Goal: Task Accomplishment & Management: Use online tool/utility

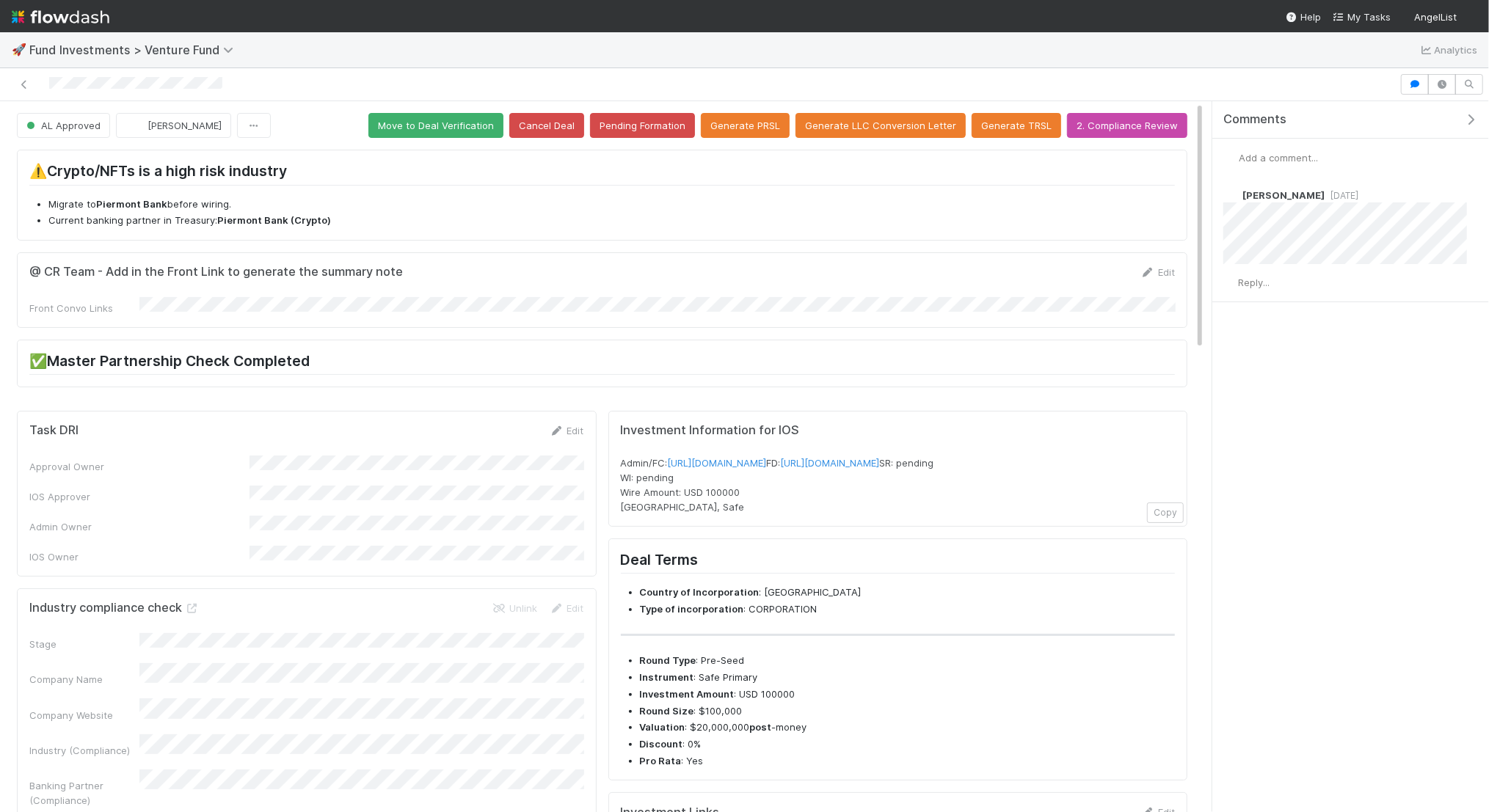
click at [145, 293] on form "@ CR Team - Add in the Front Link to generate the summary note Edit Front Convo…" at bounding box center [602, 290] width 1146 height 51
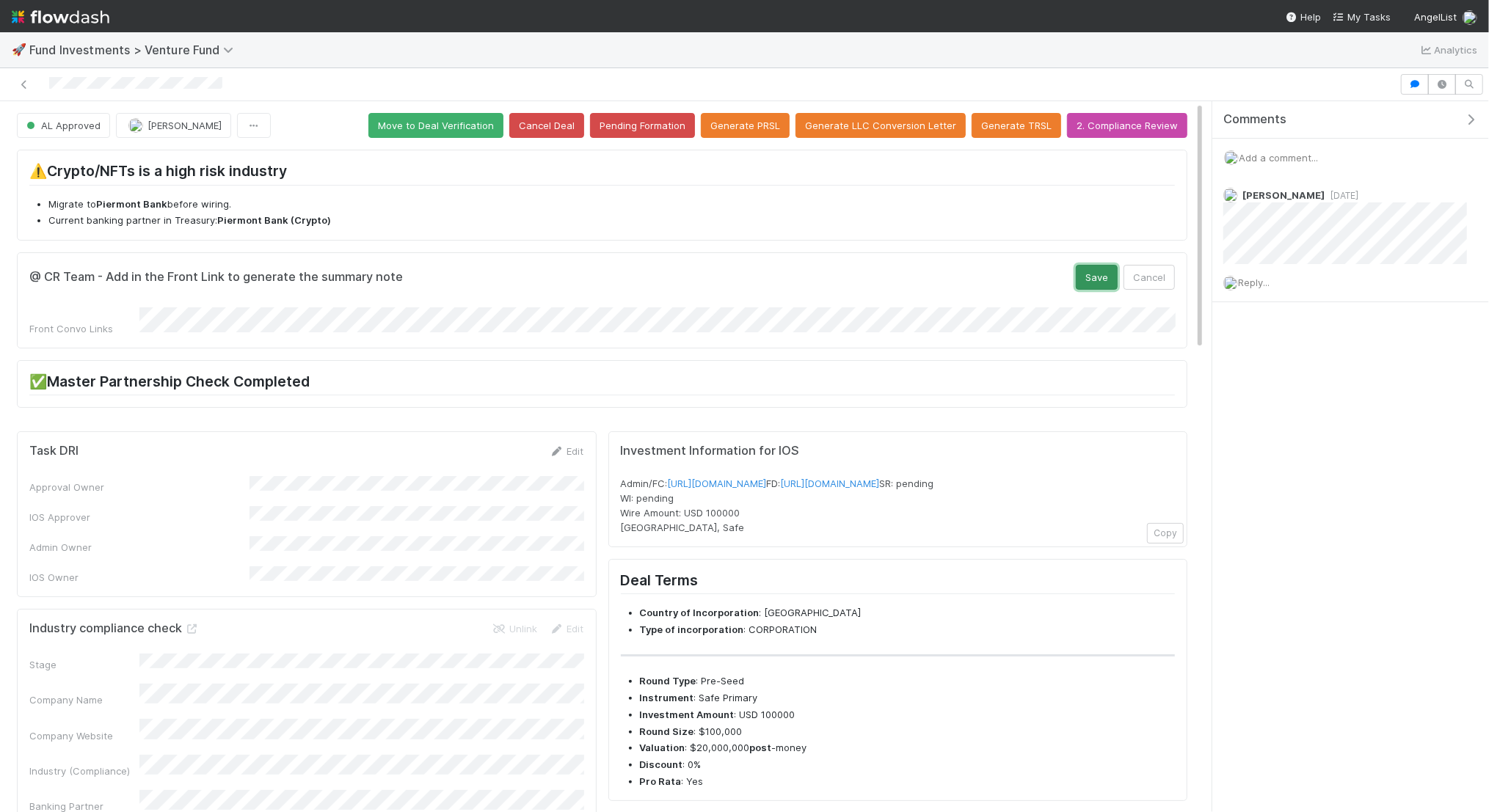
click at [1109, 275] on button "Save" at bounding box center [1097, 278] width 42 height 25
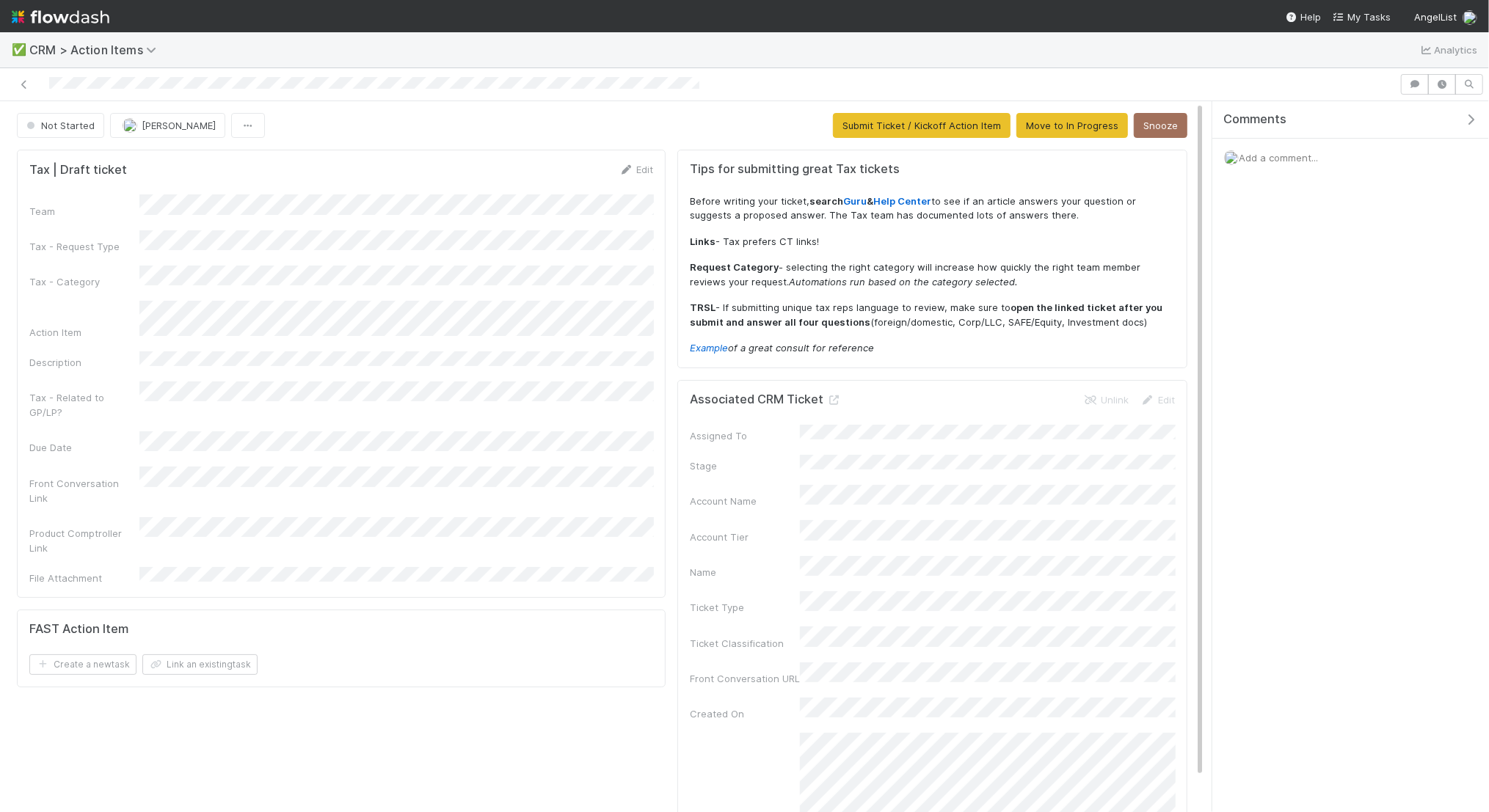
click at [640, 154] on div "Tax | Draft ticket Edit Team Tax - Request Type Tax - Category Action Item Desc…" at bounding box center [341, 374] width 648 height 448
click at [644, 168] on link "Edit" at bounding box center [636, 170] width 35 height 12
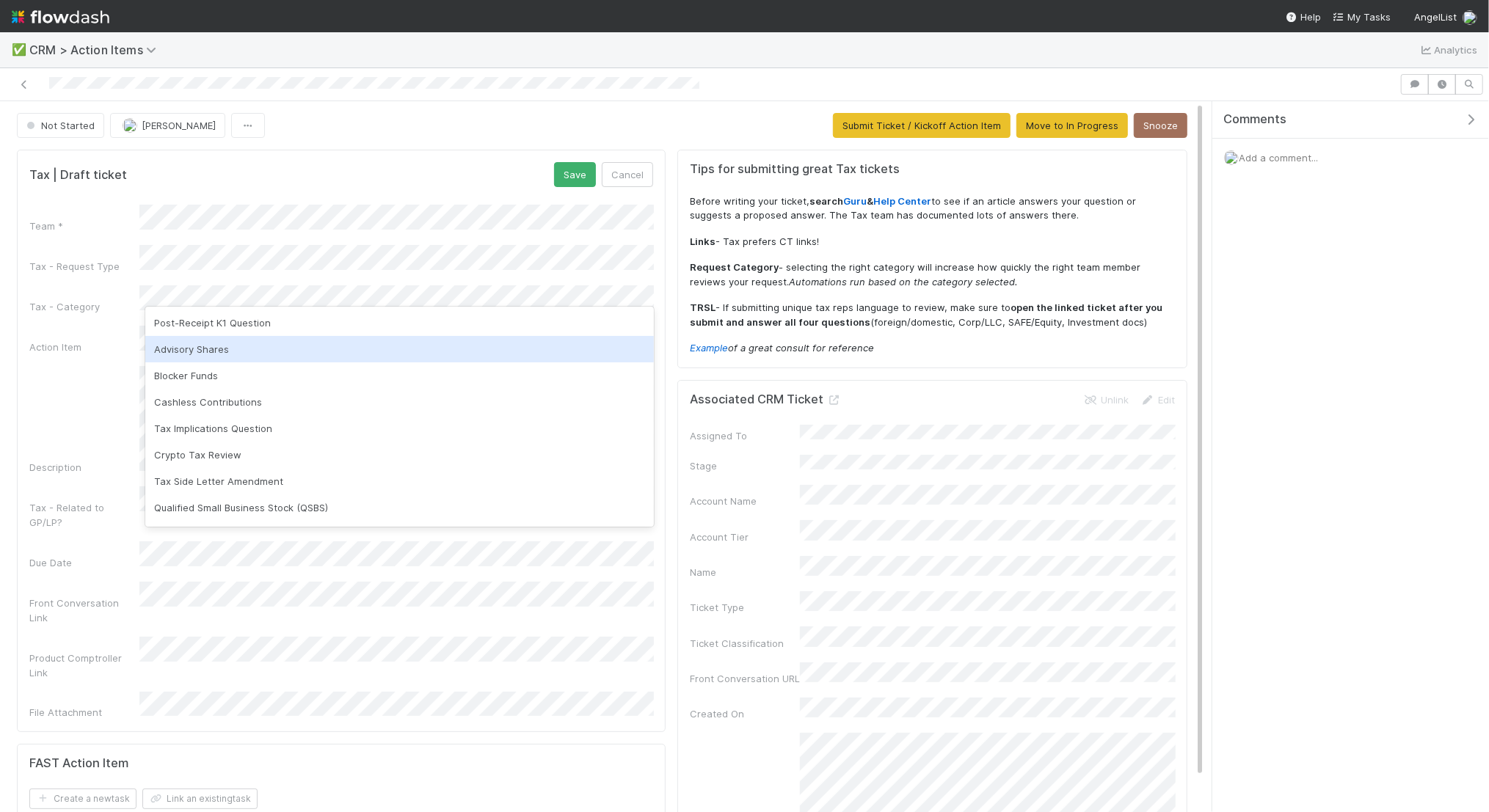
click at [368, 345] on div "Advisory Shares" at bounding box center [400, 349] width 509 height 27
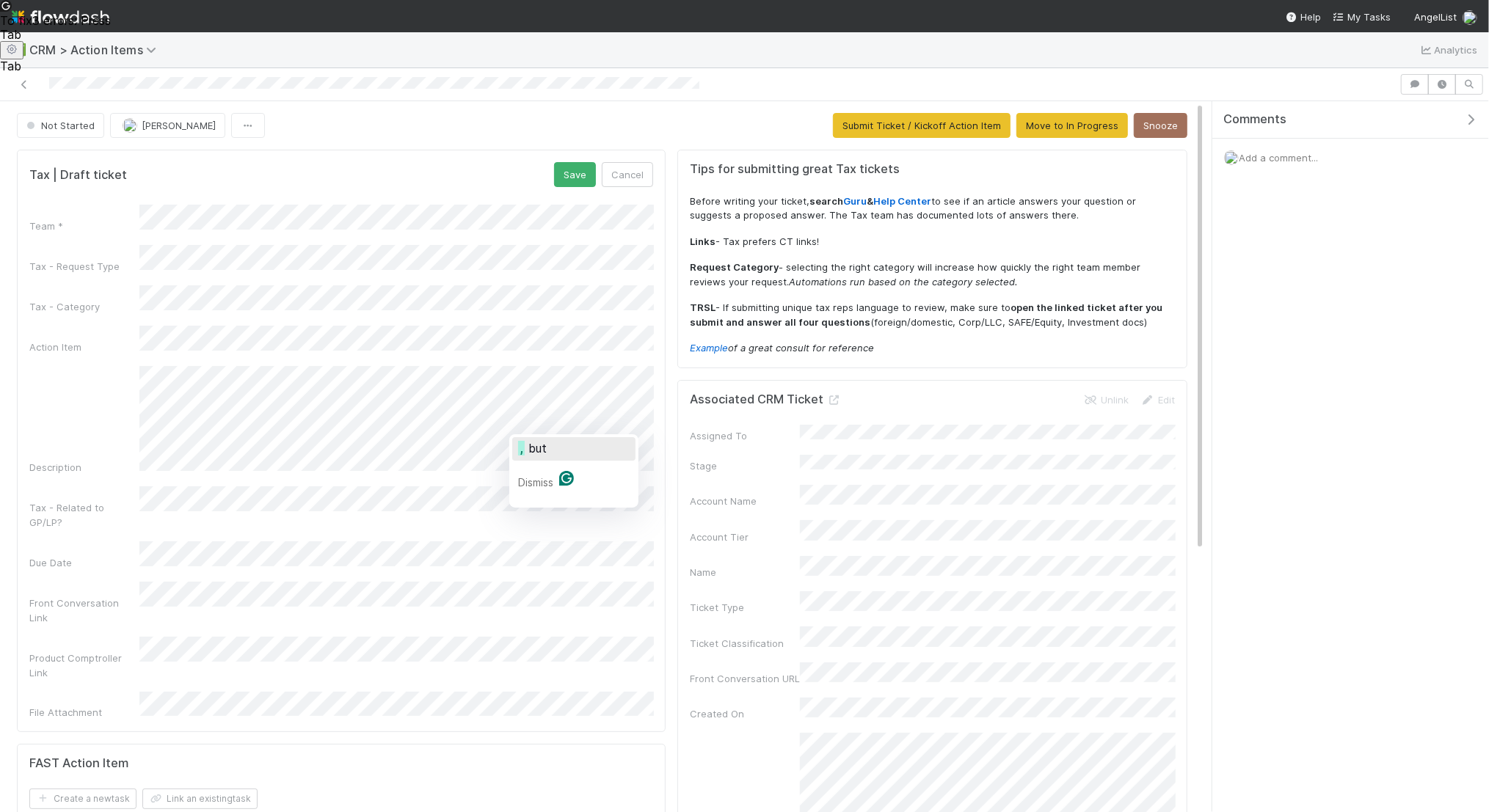
click at [530, 448] on span "but" at bounding box center [537, 448] width 18 height 15
click at [531, 437] on span "receiving" at bounding box center [536, 433] width 55 height 15
click at [272, 429] on button "in" at bounding box center [312, 434] width 123 height 24
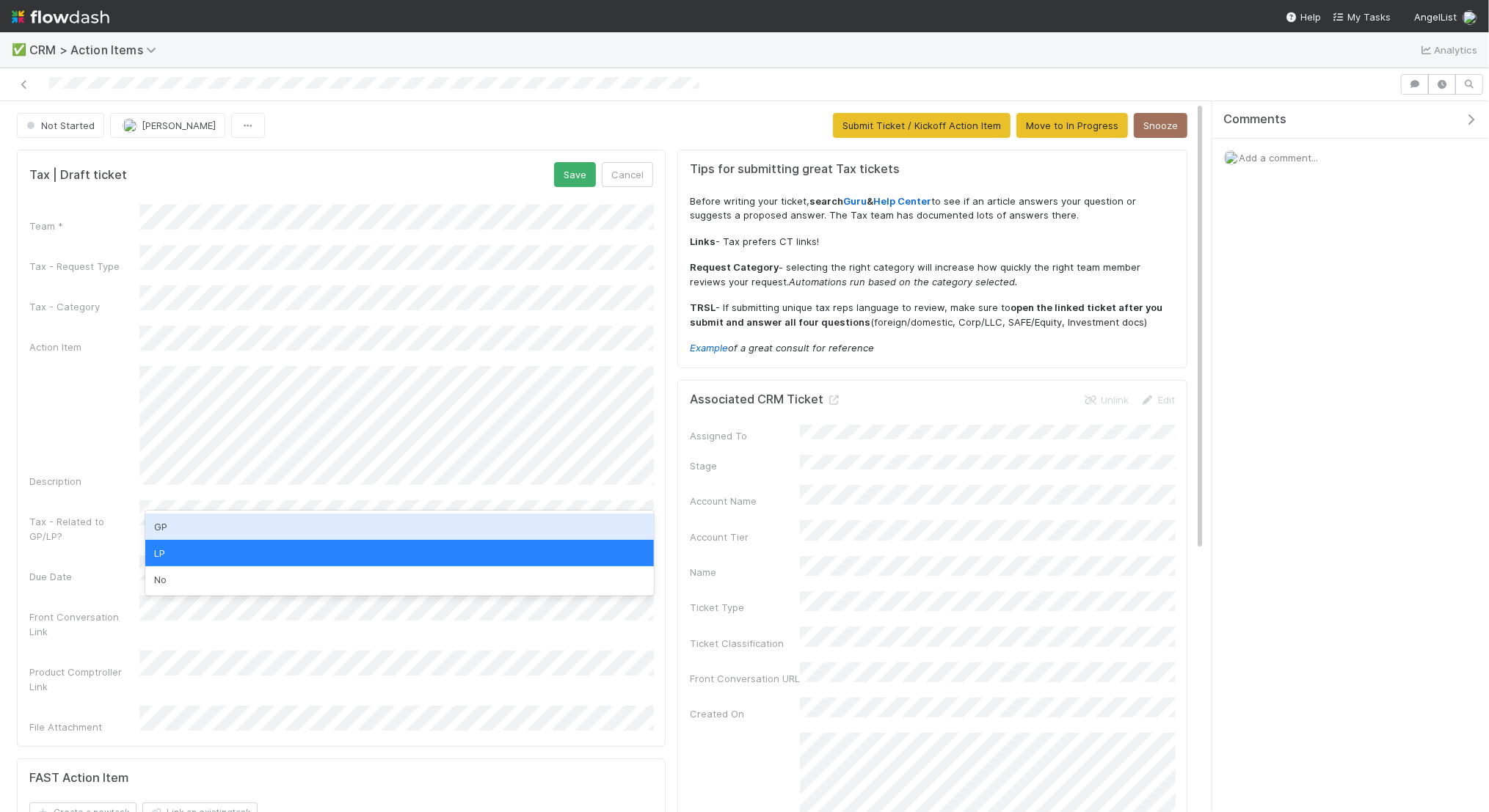
click at [369, 523] on div "GP" at bounding box center [400, 527] width 509 height 27
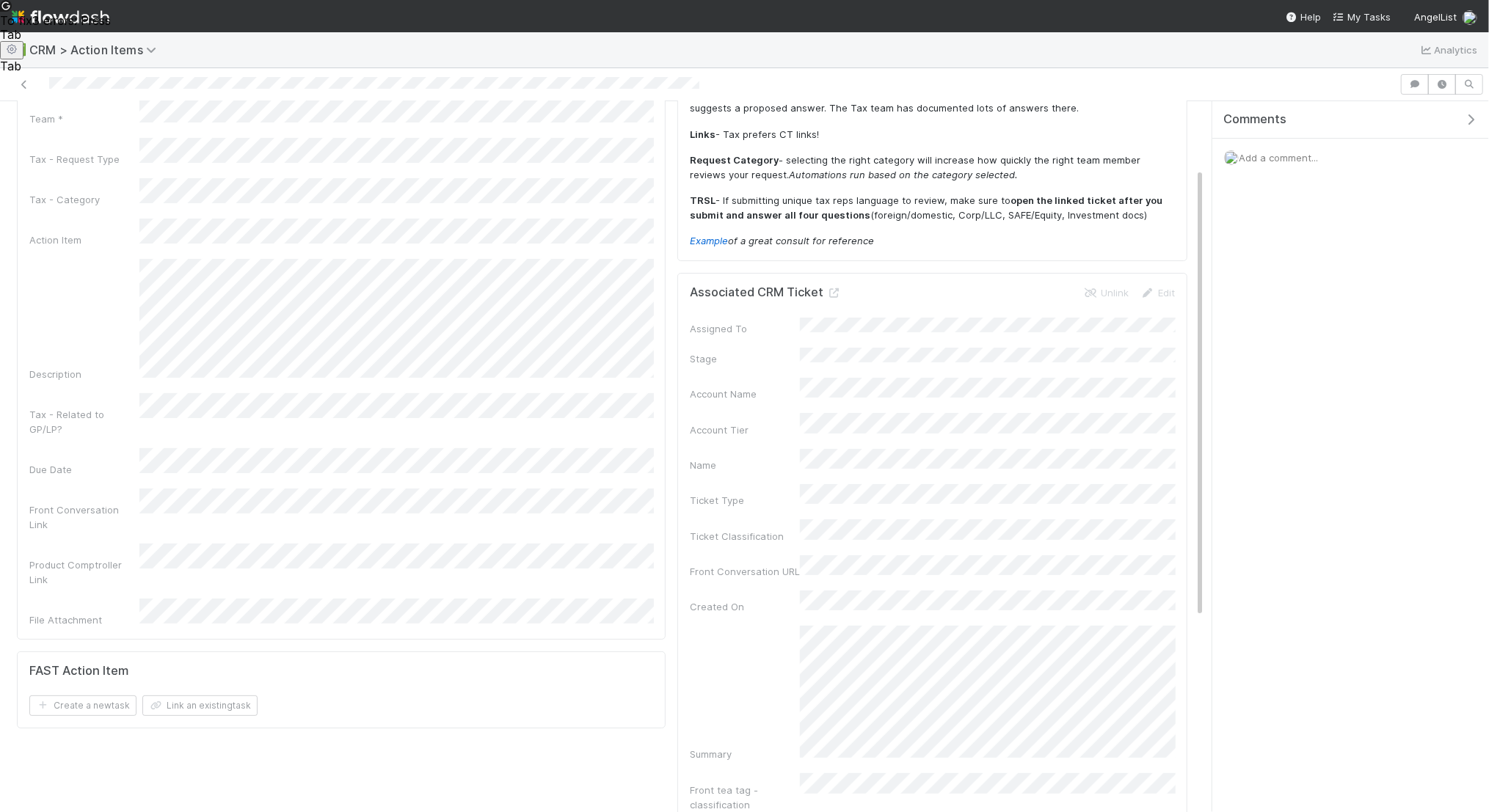
scroll to position [103, 0]
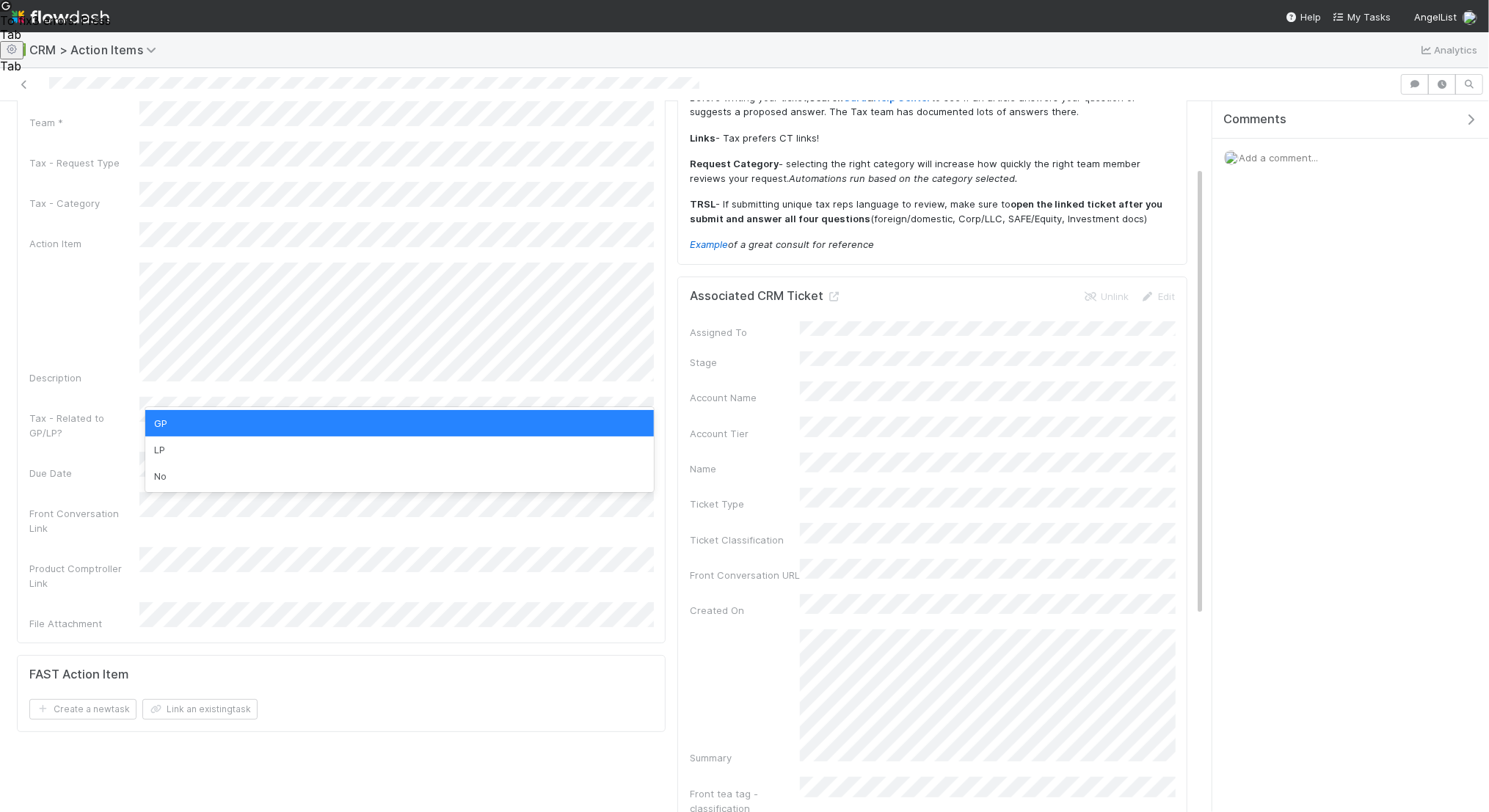
click at [464, 667] on div "FAST Action Item" at bounding box center [341, 675] width 624 height 15
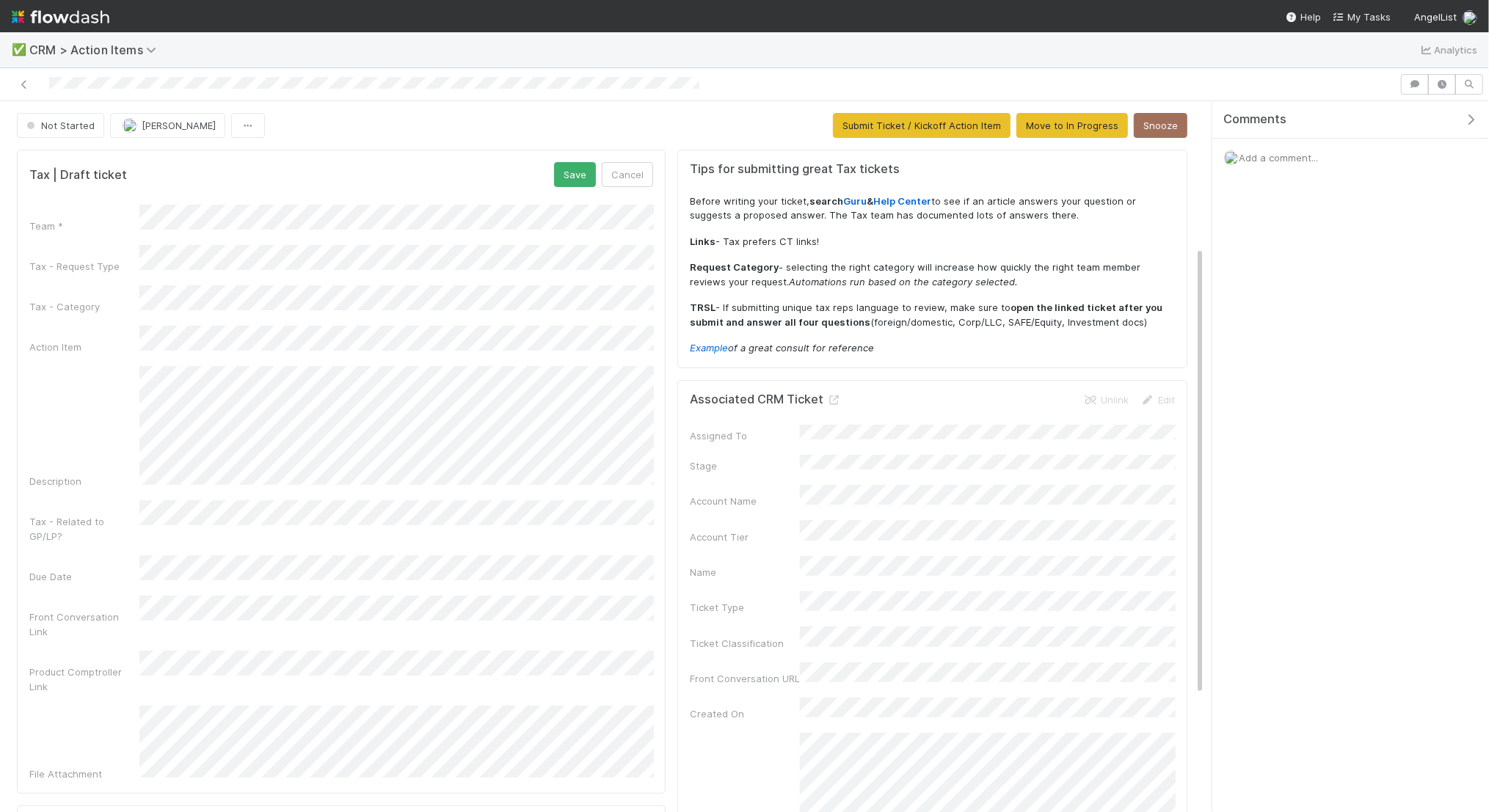
scroll to position [4, 0]
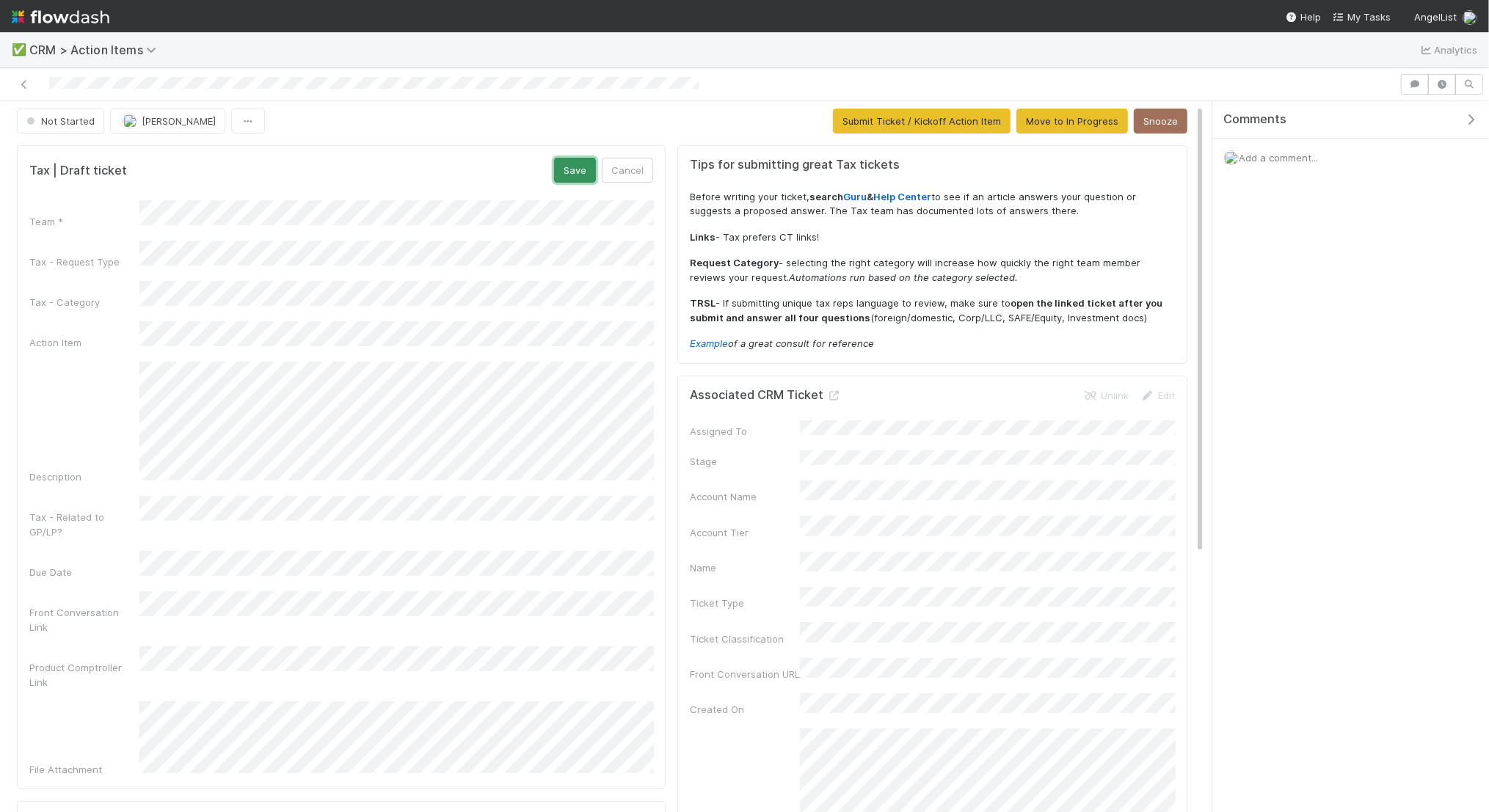
click at [589, 164] on button "Save" at bounding box center [575, 171] width 42 height 25
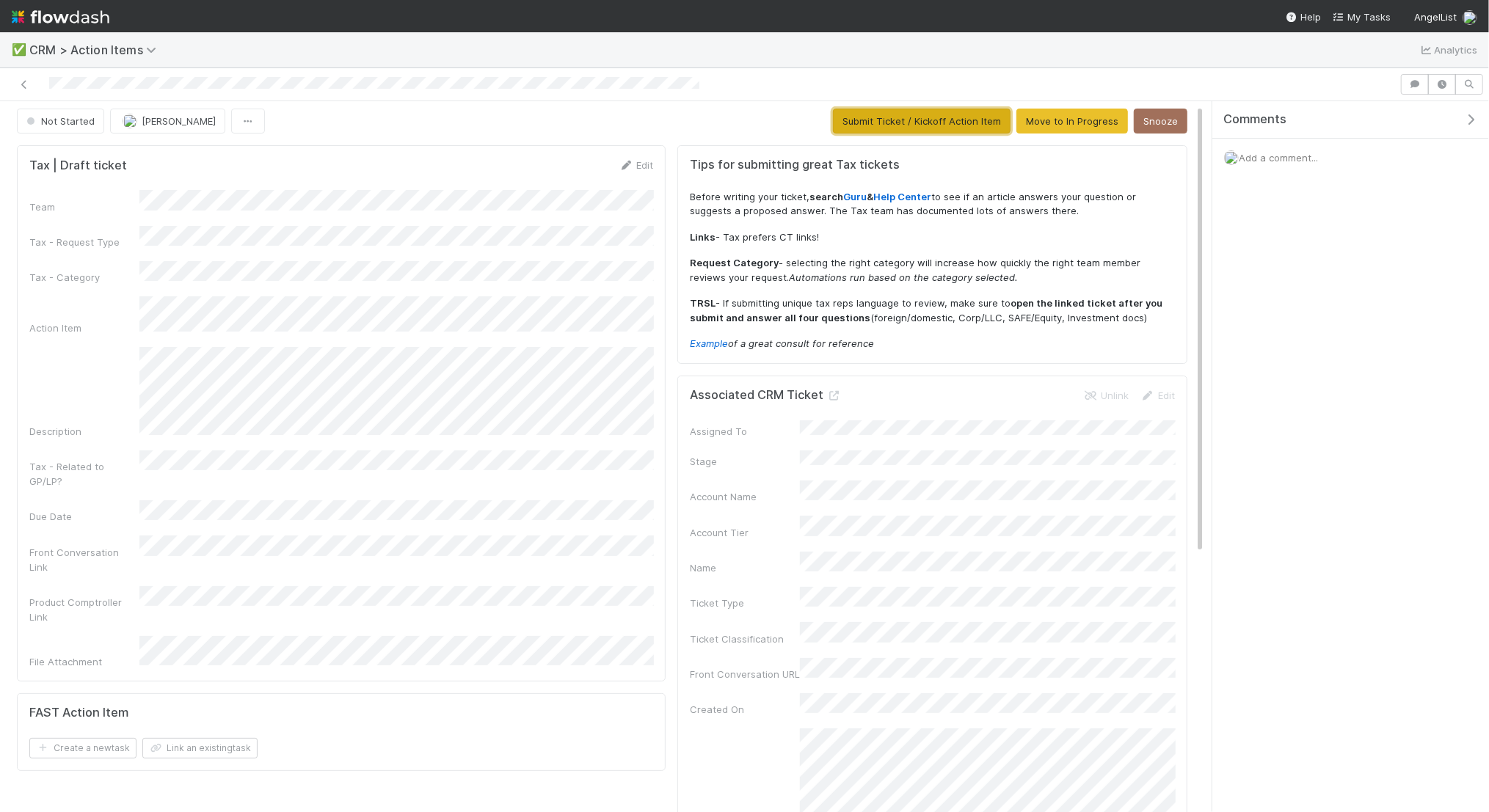
click at [936, 123] on button "Submit Ticket / Kickoff Action Item" at bounding box center [922, 121] width 177 height 25
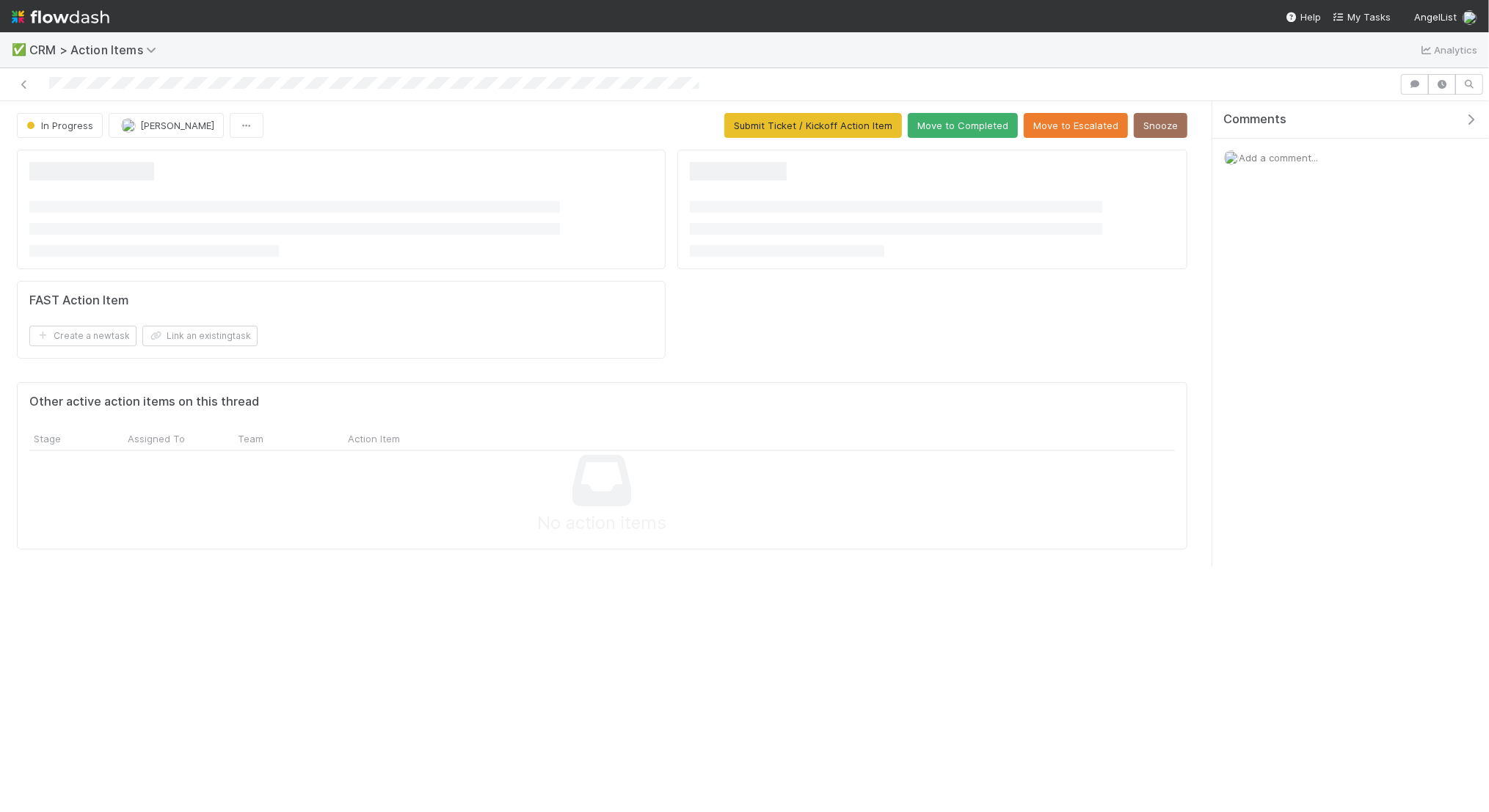
scroll to position [0, 0]
